Goal: Find specific fact: Find specific fact

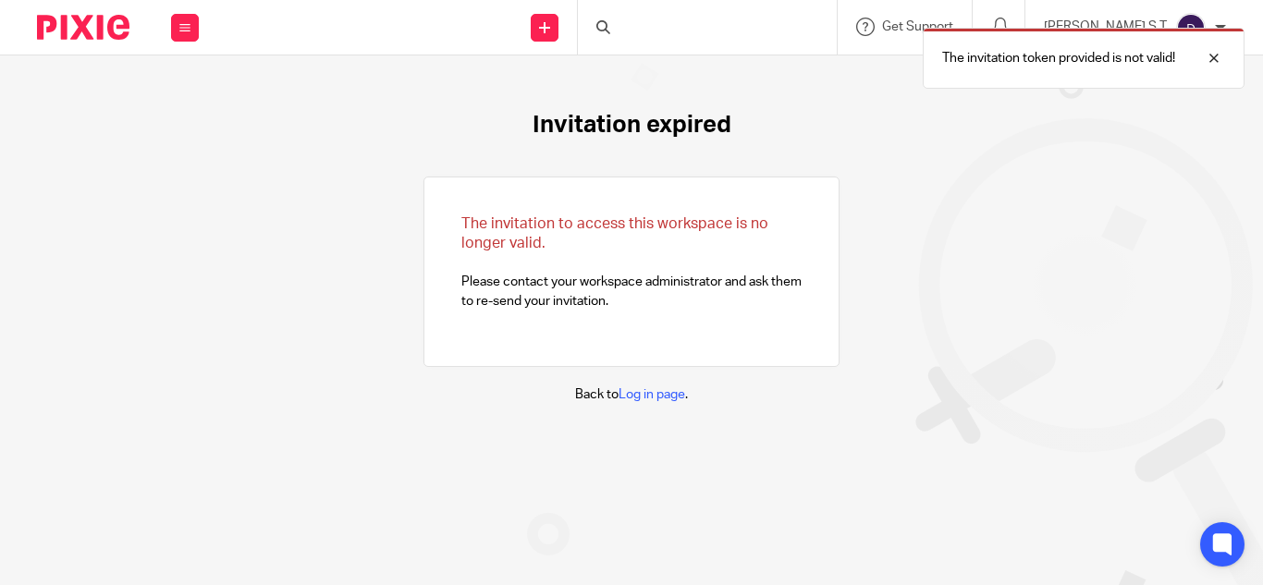
click at [689, 32] on div "The invitation token provided is not valid!" at bounding box center [937, 53] width 613 height 70
click at [679, 29] on div "The invitation token provided is not valid!" at bounding box center [937, 53] width 613 height 70
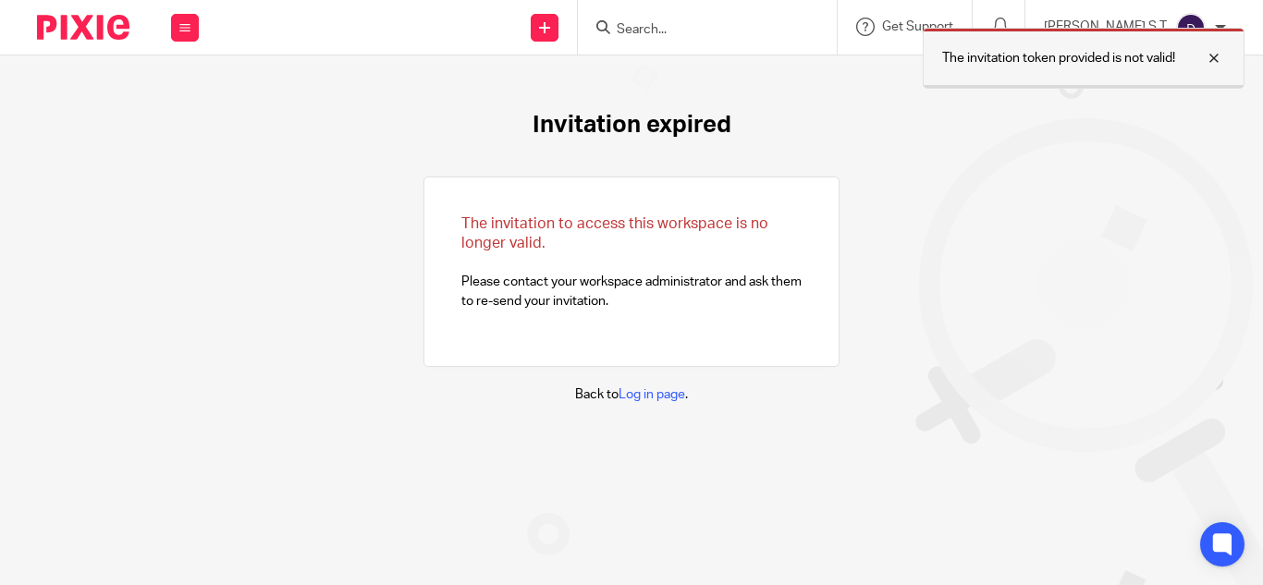
click at [1218, 57] on div at bounding box center [1200, 58] width 50 height 22
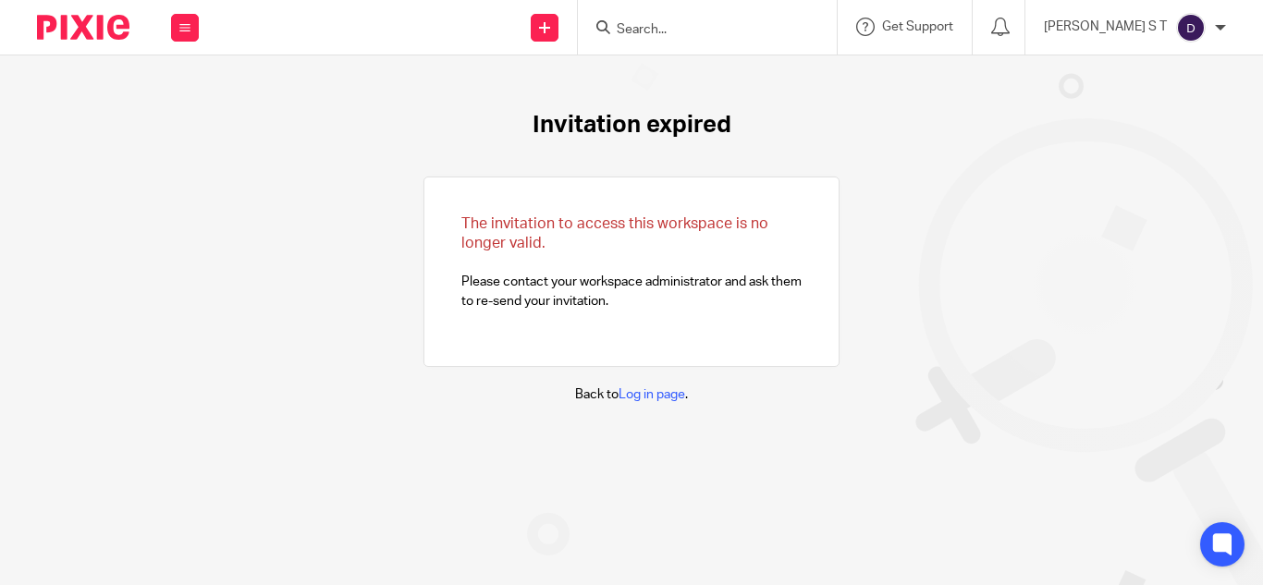
click at [749, 31] on input "Search" at bounding box center [698, 30] width 166 height 17
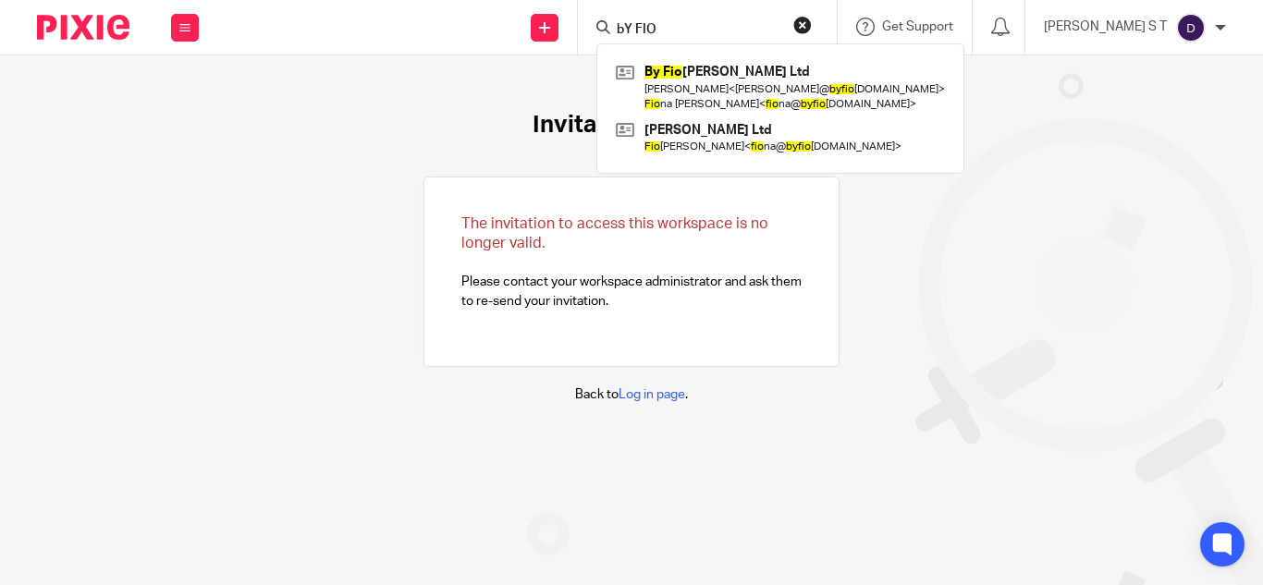
type input "bY FIO"
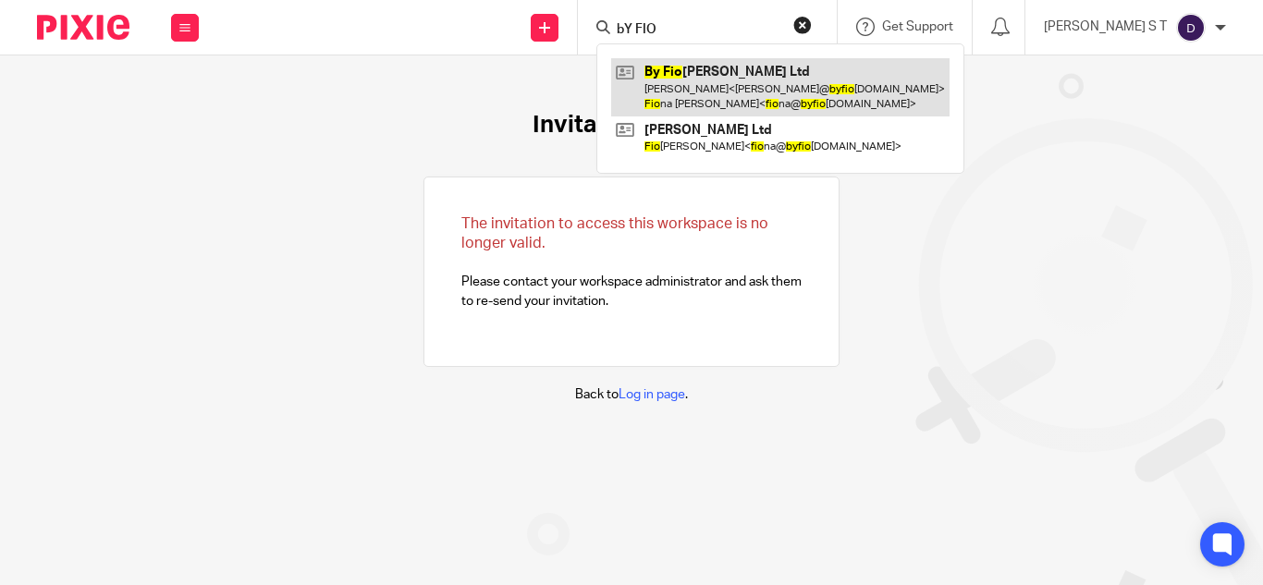
click at [736, 86] on link at bounding box center [780, 86] width 338 height 57
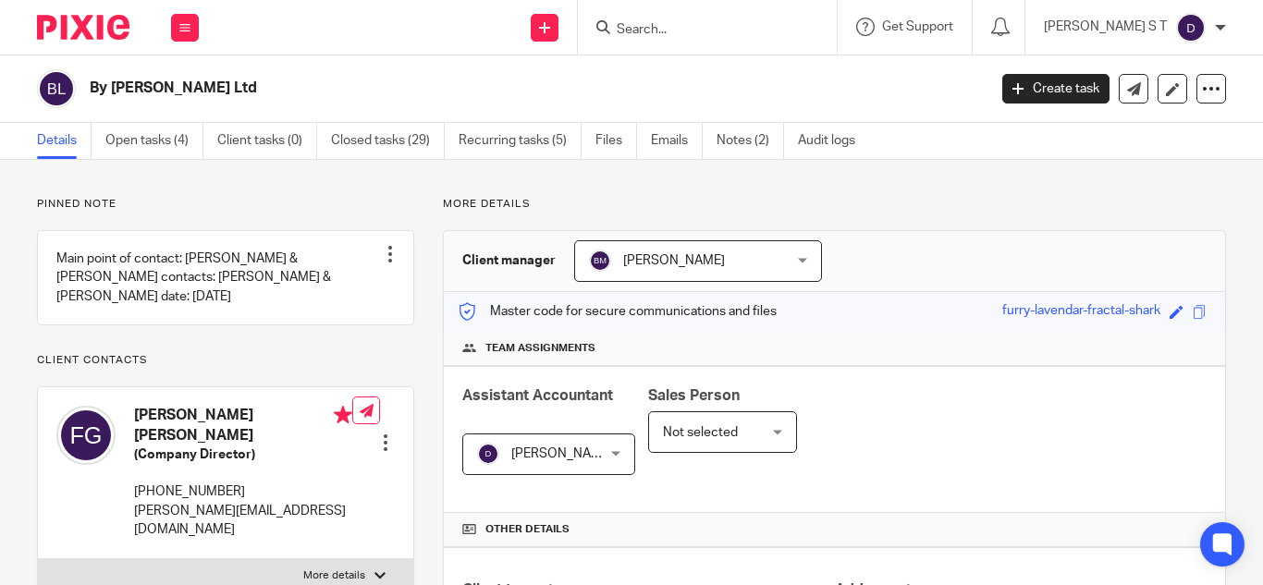
scroll to position [743, 0]
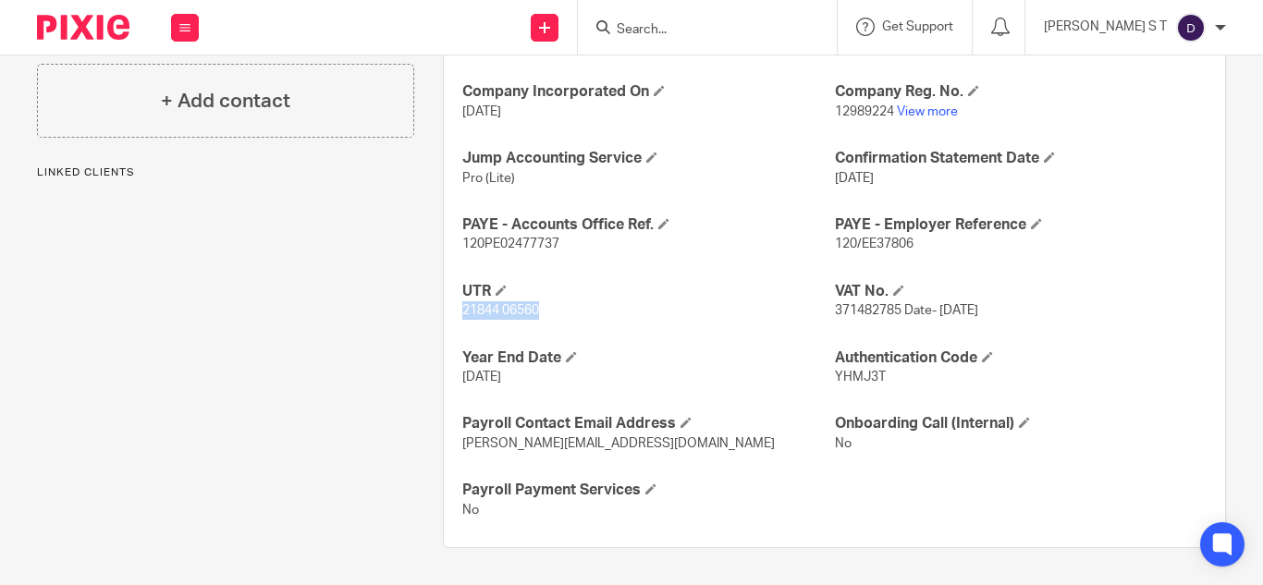
drag, startPoint x: 508, startPoint y: 312, endPoint x: 544, endPoint y: 314, distance: 36.2
click at [544, 314] on p "21844 06560" at bounding box center [648, 310] width 372 height 18
copy span "21844 06560"
